Goal: Task Accomplishment & Management: Manage account settings

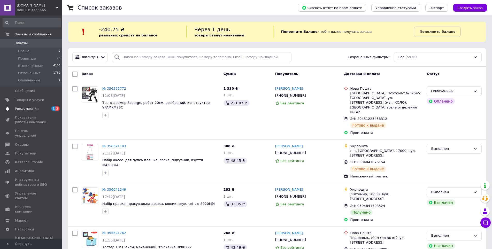
click at [28, 111] on span "Уведомления" at bounding box center [27, 108] width 24 height 5
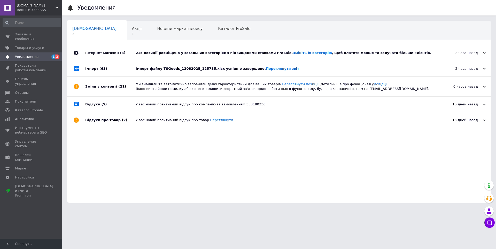
click at [169, 71] on div "Імпорт файлу TSGoods_12082025_125735.xlsx успішно завершено. Переглянути звіт" at bounding box center [285, 68] width 298 height 5
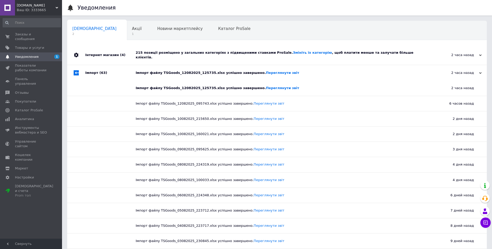
click at [180, 52] on div "215 позиції розміщено у загальних категоріях з підвищеними ставками ProSale. Зм…" at bounding box center [283, 54] width 294 height 9
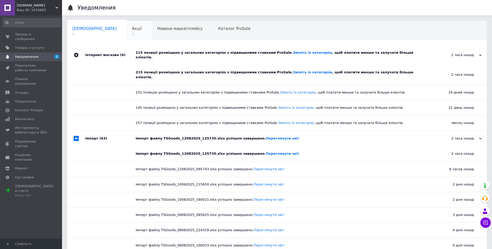
click at [132, 35] on span "1" at bounding box center [137, 34] width 10 height 4
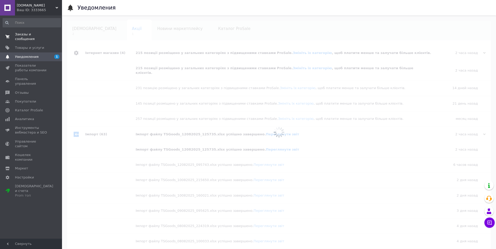
click at [20, 30] on link "Заказы и сообщения 0 0" at bounding box center [32, 36] width 64 height 13
